Goal: Information Seeking & Learning: Learn about a topic

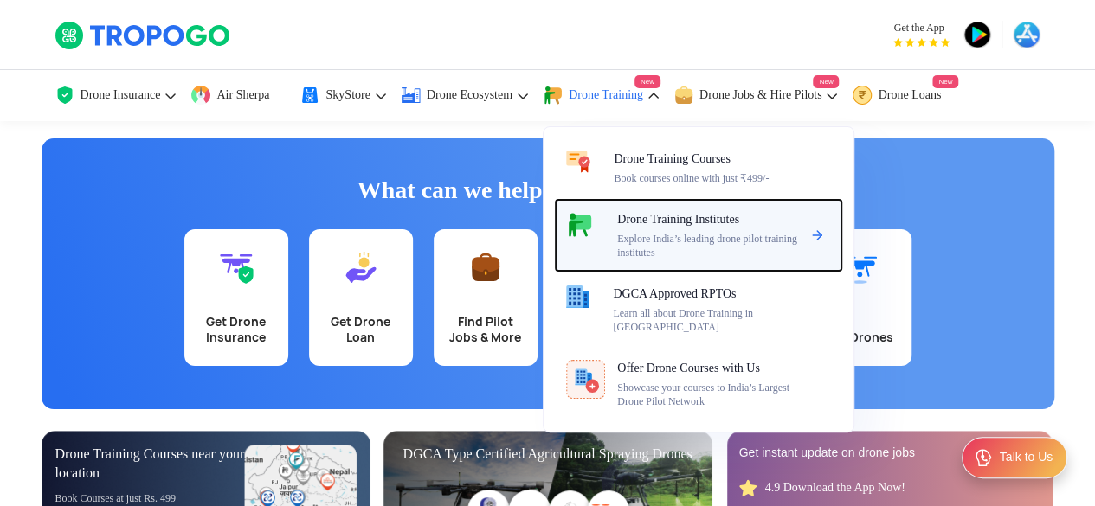
click at [703, 241] on span "Explore India’s leading drone pilot training institutes" at bounding box center [708, 246] width 183 height 28
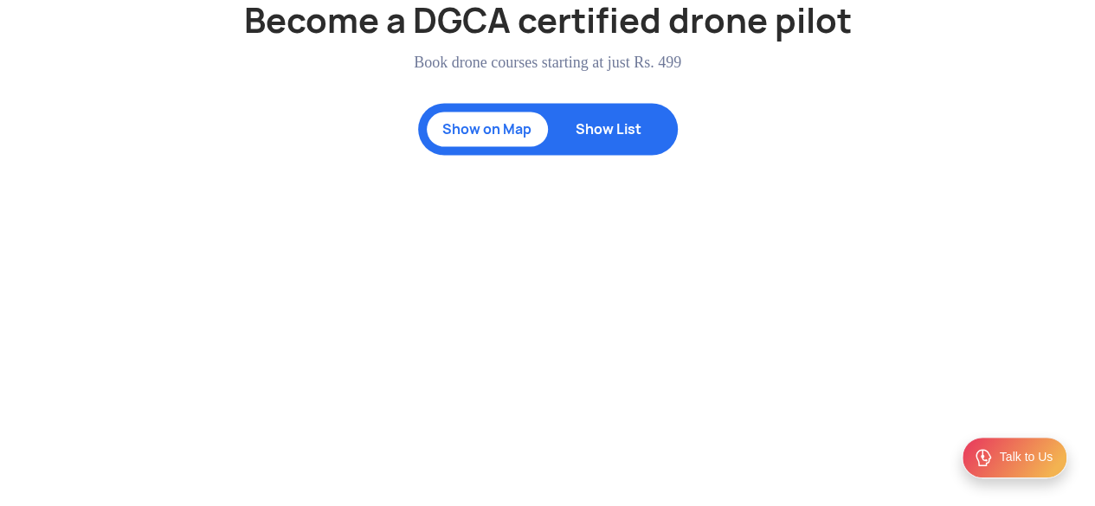
scroll to position [1671, 0]
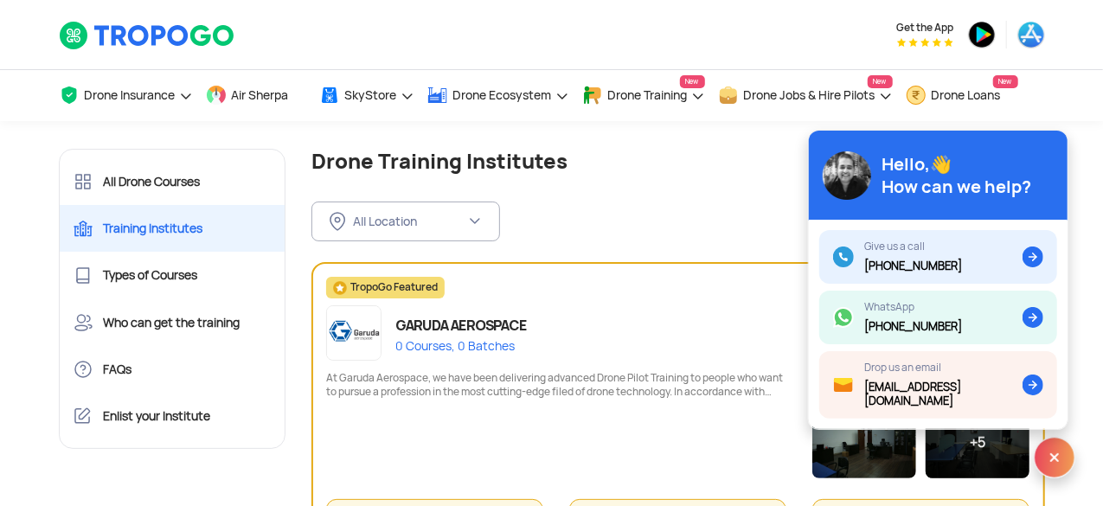
click at [563, 226] on div "All Location FILTER BY LOCATION All Location [GEOGRAPHIC_DATA] ([GEOGRAPHIC_DAT…" at bounding box center [679, 208] width 734 height 68
click at [520, 18] on div "Get the App" at bounding box center [720, 34] width 649 height 69
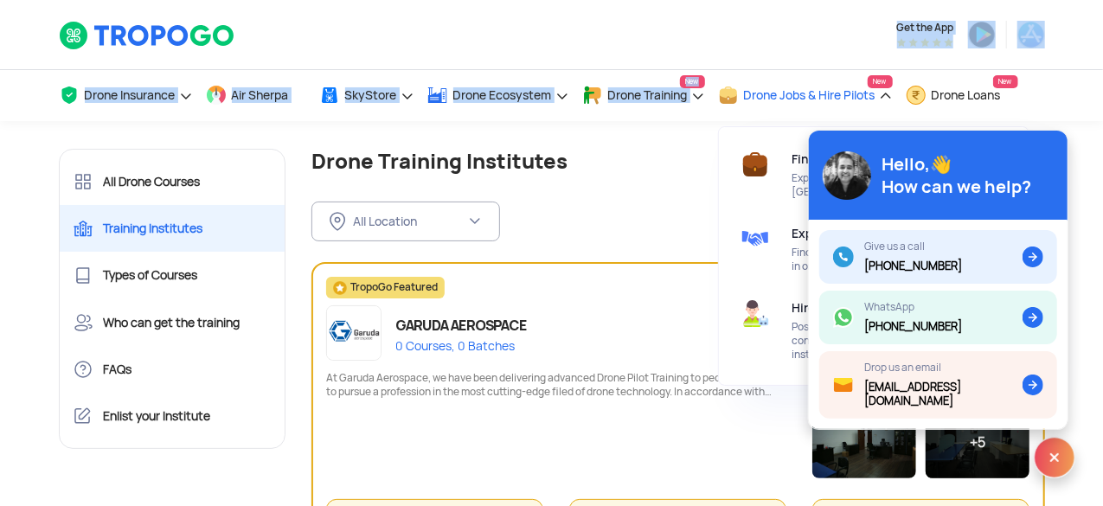
drag, startPoint x: 436, startPoint y: 25, endPoint x: 678, endPoint y: 101, distance: 253.2
click at [678, 101] on header "Get the App Drone Insurance Get Drone Insurance Get Third Party, Comprehensive,…" at bounding box center [551, 60] width 1103 height 121
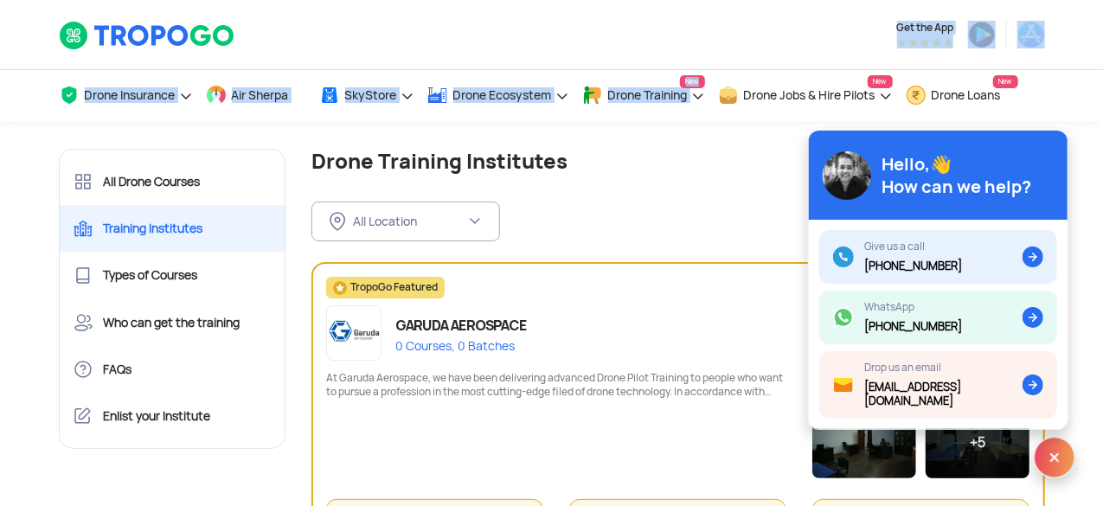
click at [555, 39] on div "Get the App" at bounding box center [720, 34] width 649 height 69
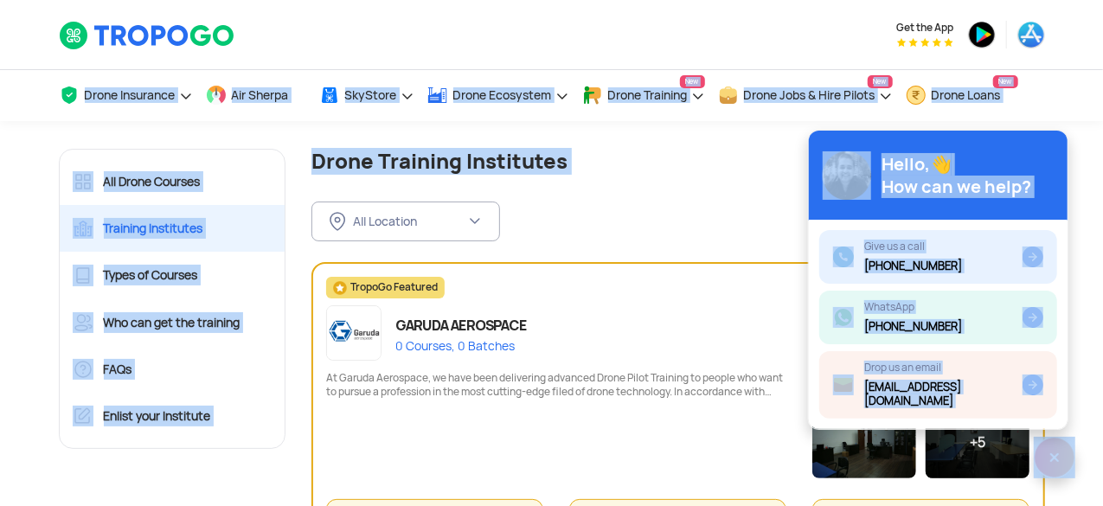
drag, startPoint x: 35, startPoint y: 95, endPoint x: 1107, endPoint y: 241, distance: 1082.2
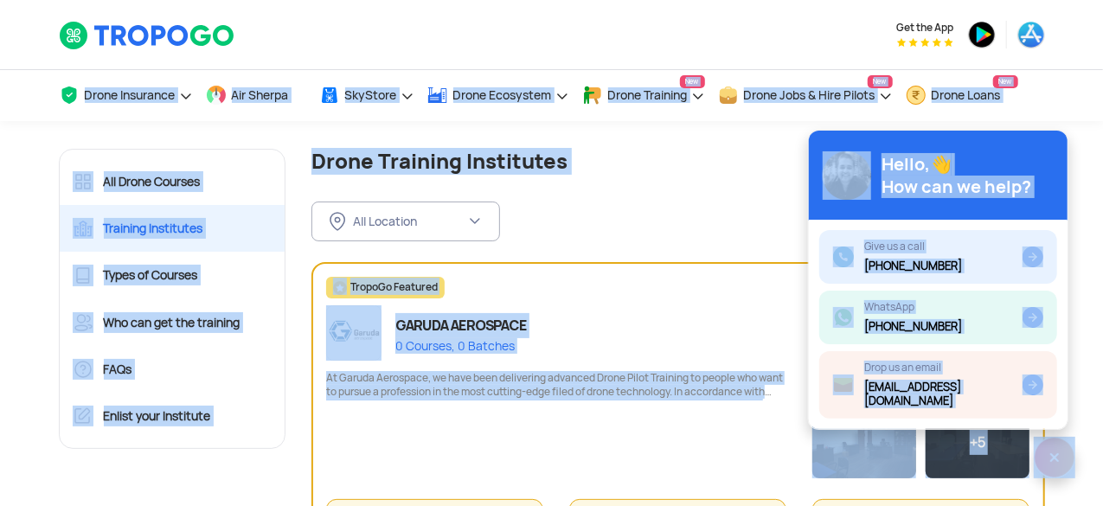
click at [665, 190] on div "All Location FILTER BY LOCATION All Location [GEOGRAPHIC_DATA] ([GEOGRAPHIC_DAT…" at bounding box center [679, 208] width 734 height 68
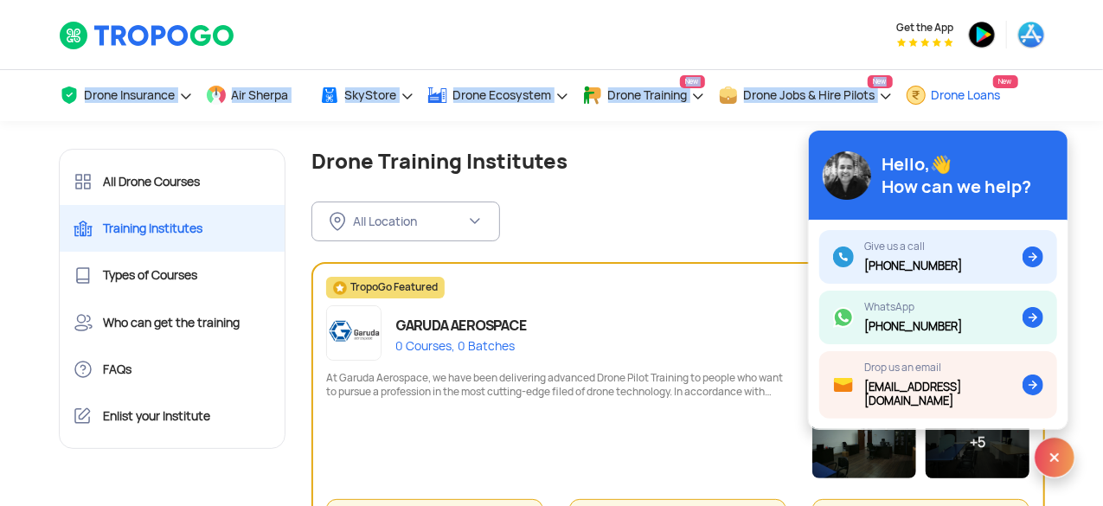
drag, startPoint x: 24, startPoint y: 84, endPoint x: 915, endPoint y: 87, distance: 890.5
click at [915, 87] on div "Drone Insurance Get Drone Insurance Get Third Party, Comprehensive, Payload Cov…" at bounding box center [551, 95] width 1103 height 52
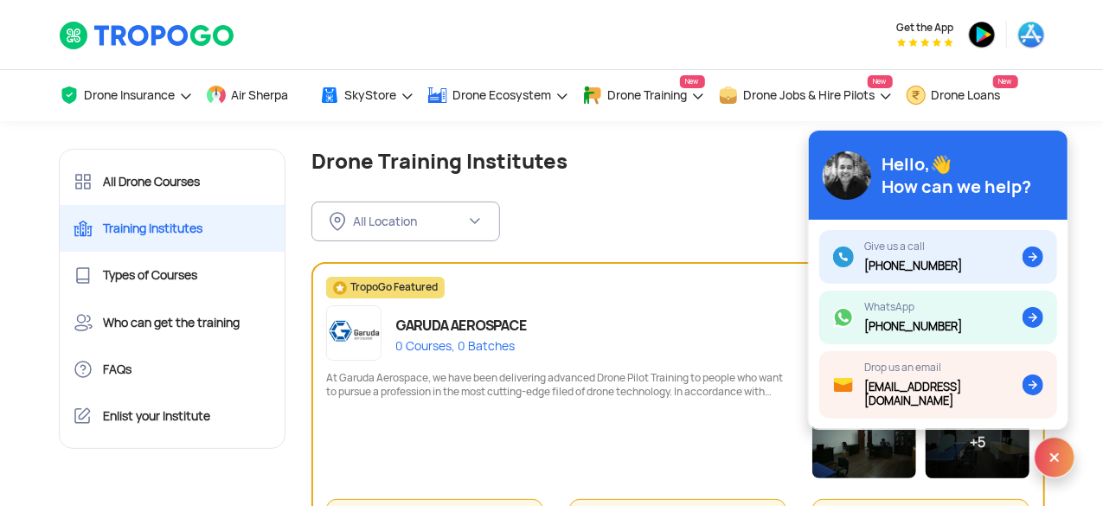
click at [424, 42] on div "Get the App" at bounding box center [720, 34] width 649 height 69
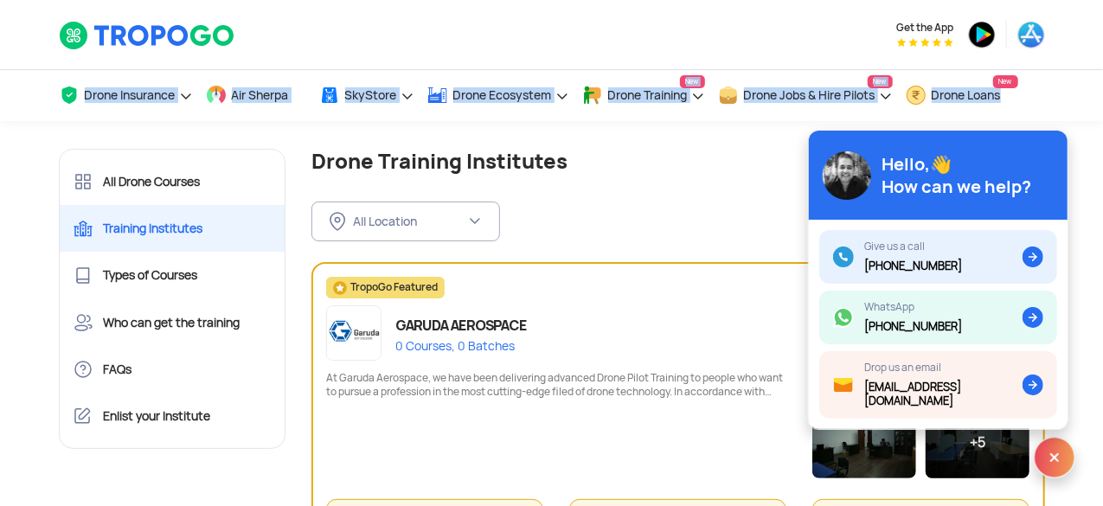
drag, startPoint x: 10, startPoint y: 94, endPoint x: 1101, endPoint y: 103, distance: 1091.4
click at [1101, 103] on div "Drone Insurance Get Drone Insurance Get Third Party, Comprehensive, Payload Cov…" at bounding box center [551, 95] width 1103 height 52
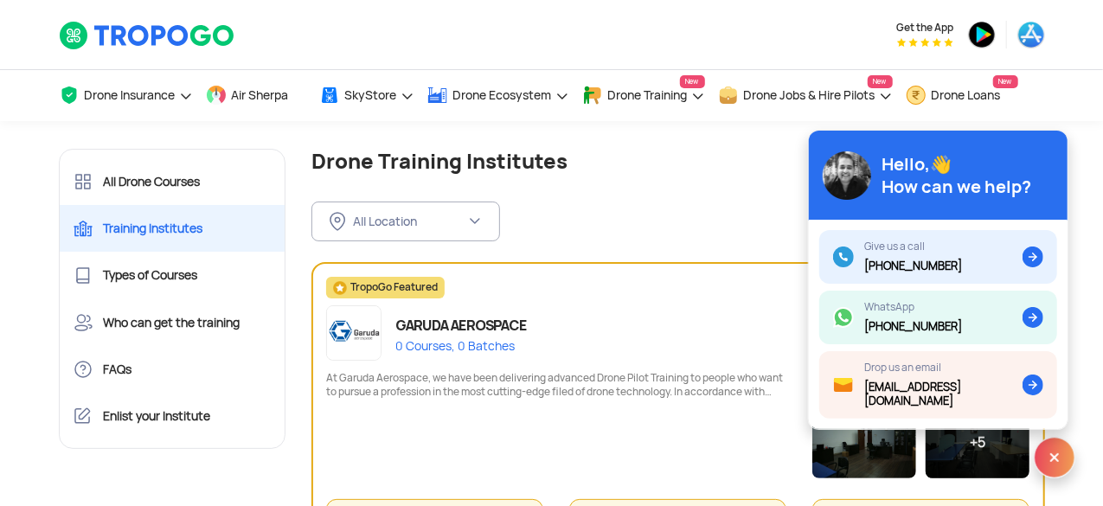
click at [545, 43] on div "Get the App" at bounding box center [720, 34] width 649 height 69
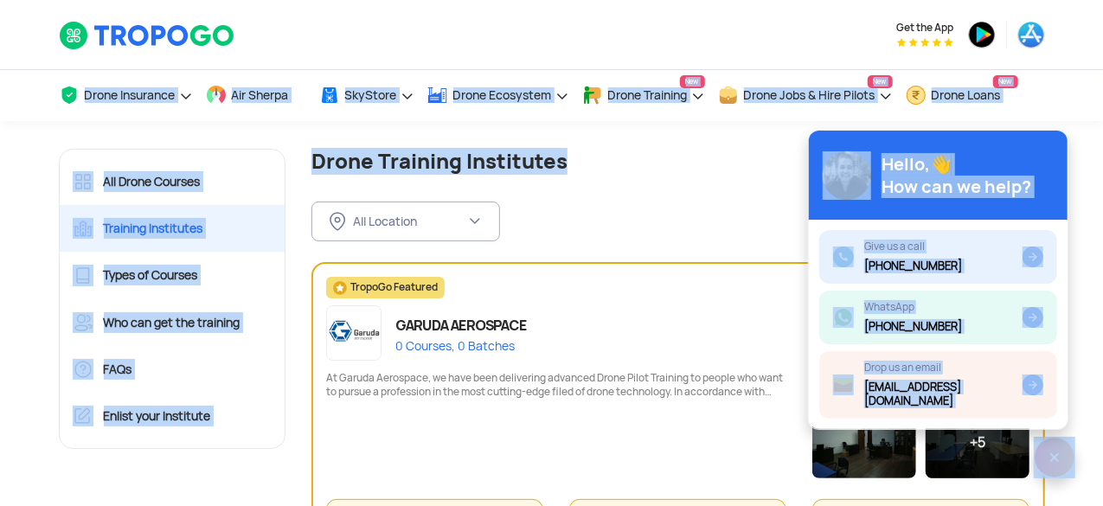
drag, startPoint x: 53, startPoint y: 86, endPoint x: 987, endPoint y: 131, distance: 934.9
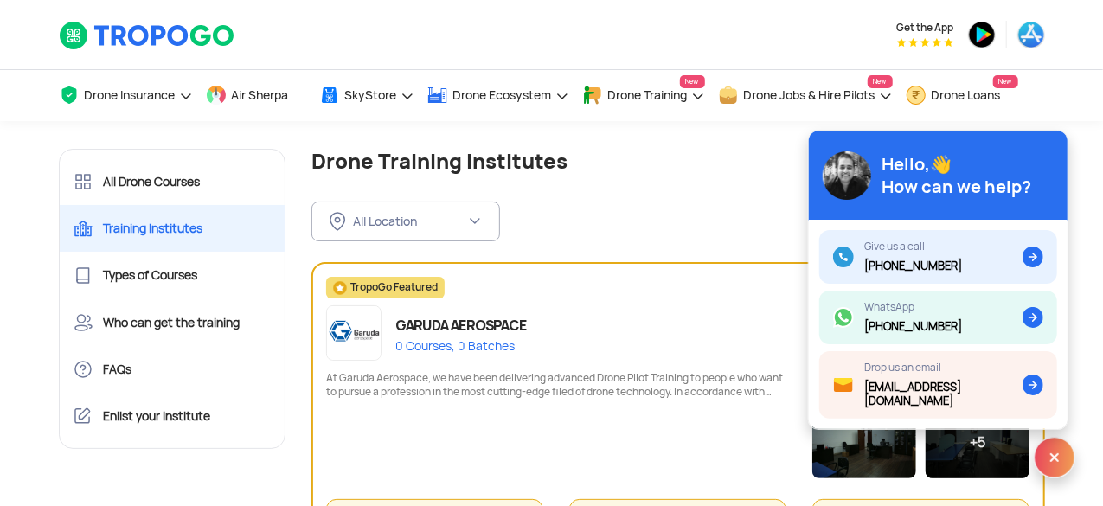
click at [642, 193] on div "All Location FILTER BY LOCATION All Location [GEOGRAPHIC_DATA] ([GEOGRAPHIC_DAT…" at bounding box center [679, 208] width 734 height 68
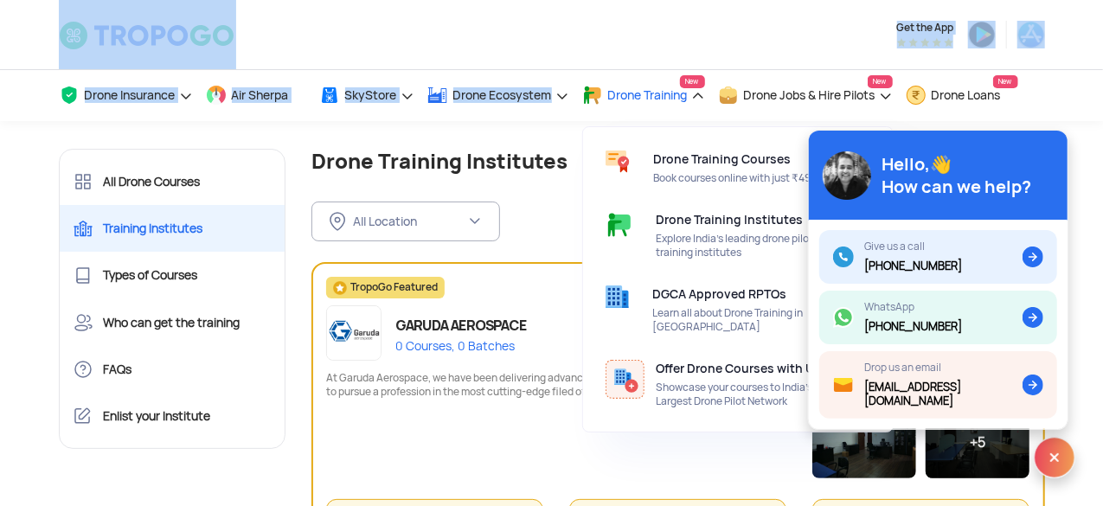
drag, startPoint x: 42, startPoint y: 50, endPoint x: 608, endPoint y: 108, distance: 569.8
click at [608, 108] on header "Get the App Drone Insurance Get Drone Insurance Get Third Party, Comprehensive,…" at bounding box center [551, 60] width 1103 height 121
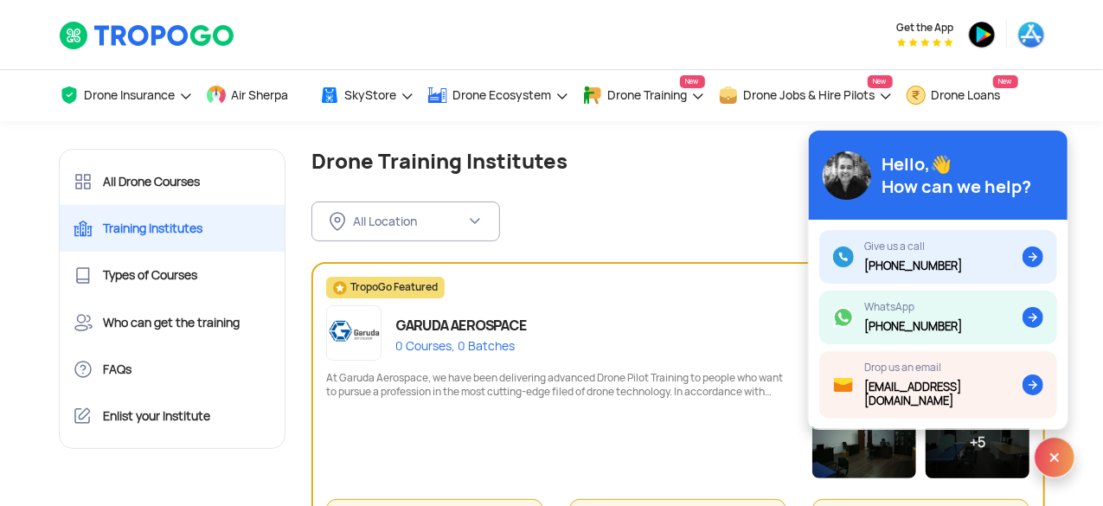
click at [600, 200] on div "All Location FILTER BY LOCATION All Location [GEOGRAPHIC_DATA] ([GEOGRAPHIC_DAT…" at bounding box center [679, 208] width 734 height 68
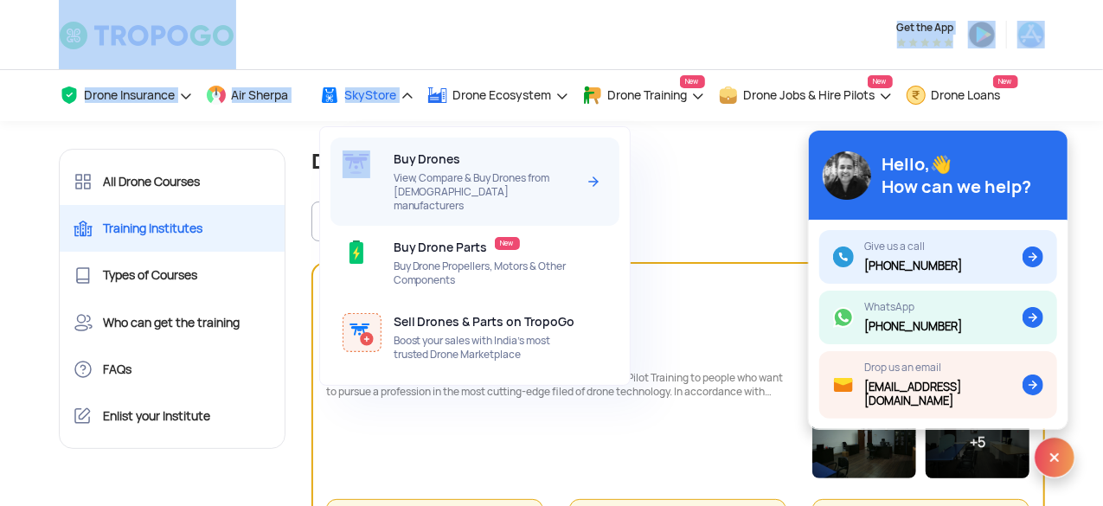
drag, startPoint x: 17, startPoint y: 39, endPoint x: 385, endPoint y: 164, distance: 388.6
click at [385, 121] on header "Get the App Drone Insurance Get Drone Insurance Get Third Party, Comprehensive,…" at bounding box center [551, 60] width 1103 height 121
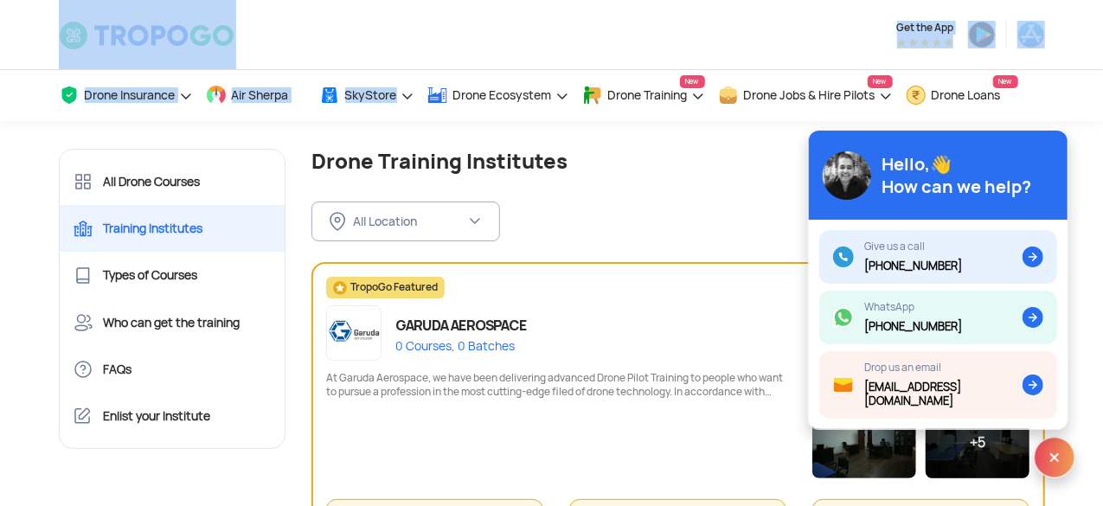
click at [379, 37] on div at bounding box center [215, 34] width 338 height 69
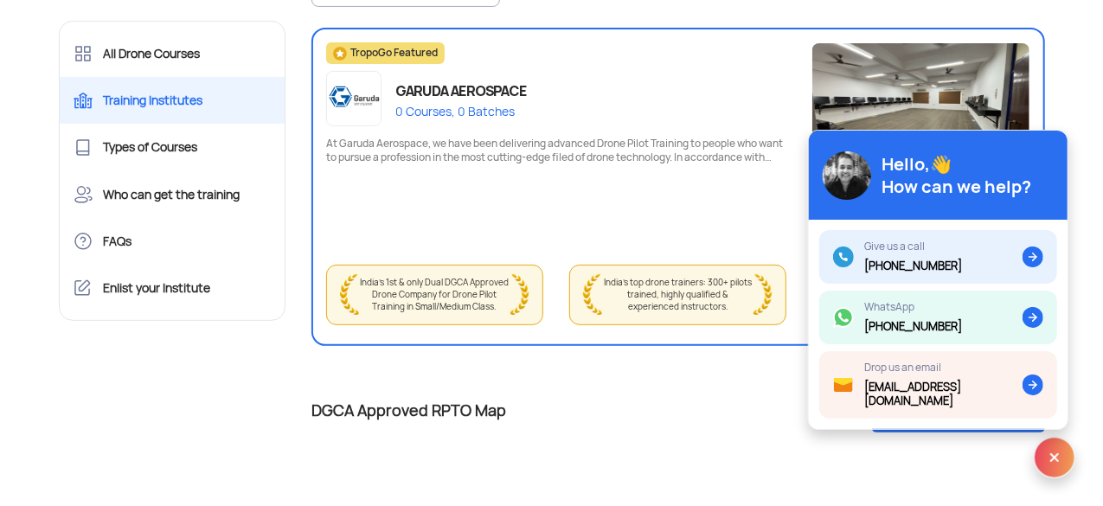
scroll to position [236, 0]
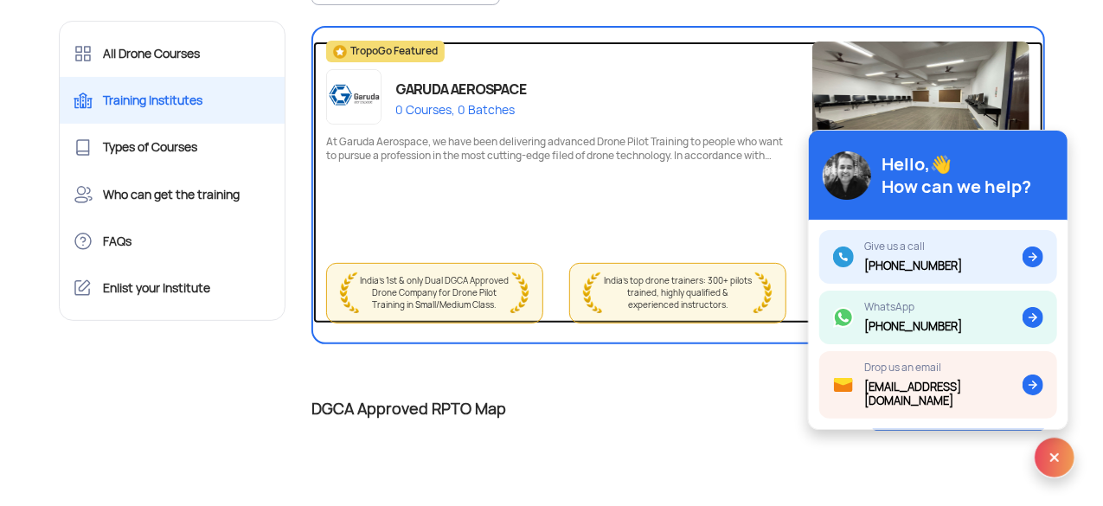
click at [440, 84] on div "GARUDA AEROSPACE" at bounding box center [462, 89] width 132 height 25
